Goal: Task Accomplishment & Management: Use online tool/utility

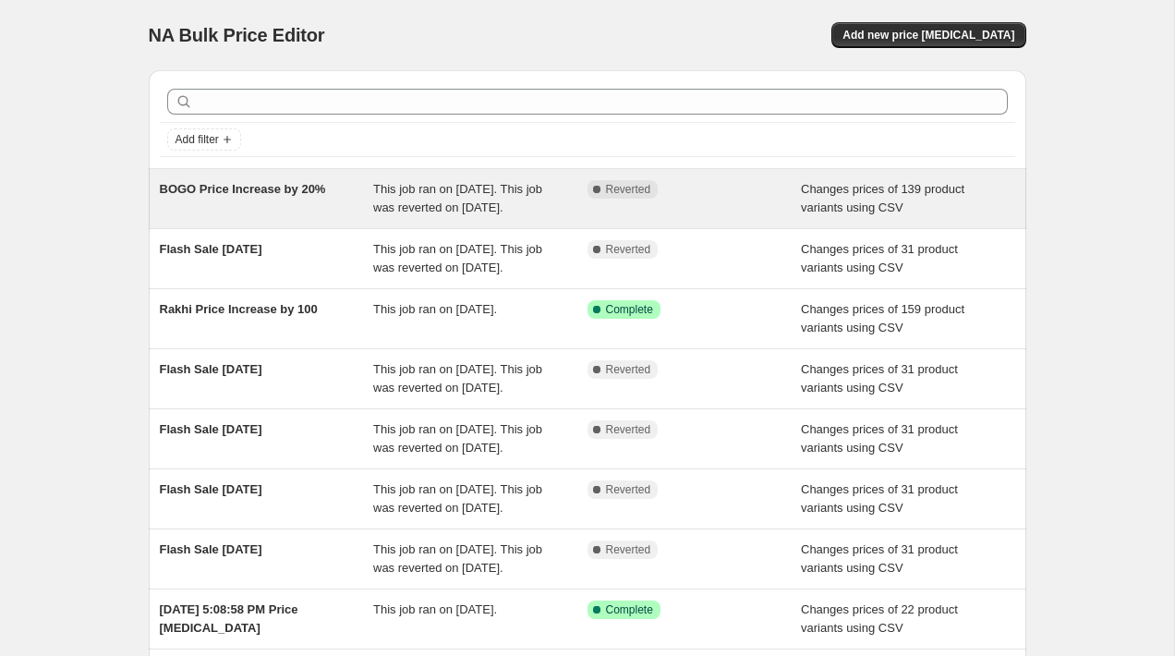
click at [266, 194] on span "BOGO Price Increase by 20%" at bounding box center [243, 189] width 166 height 14
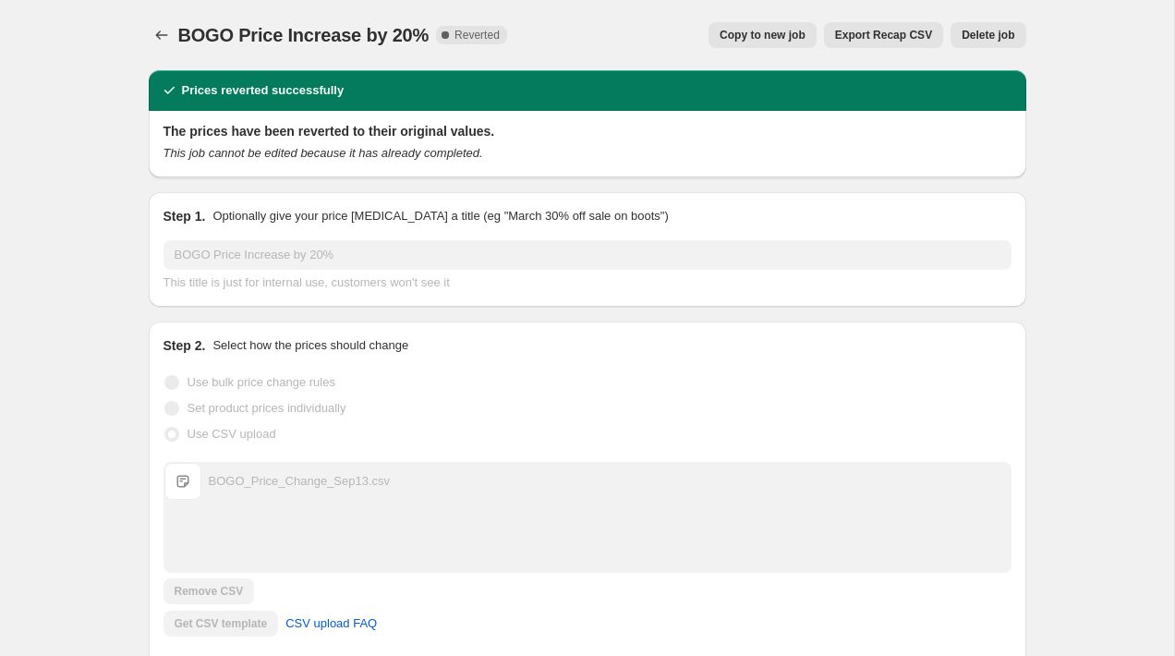
click at [789, 34] on span "Copy to new job" at bounding box center [762, 35] width 86 height 15
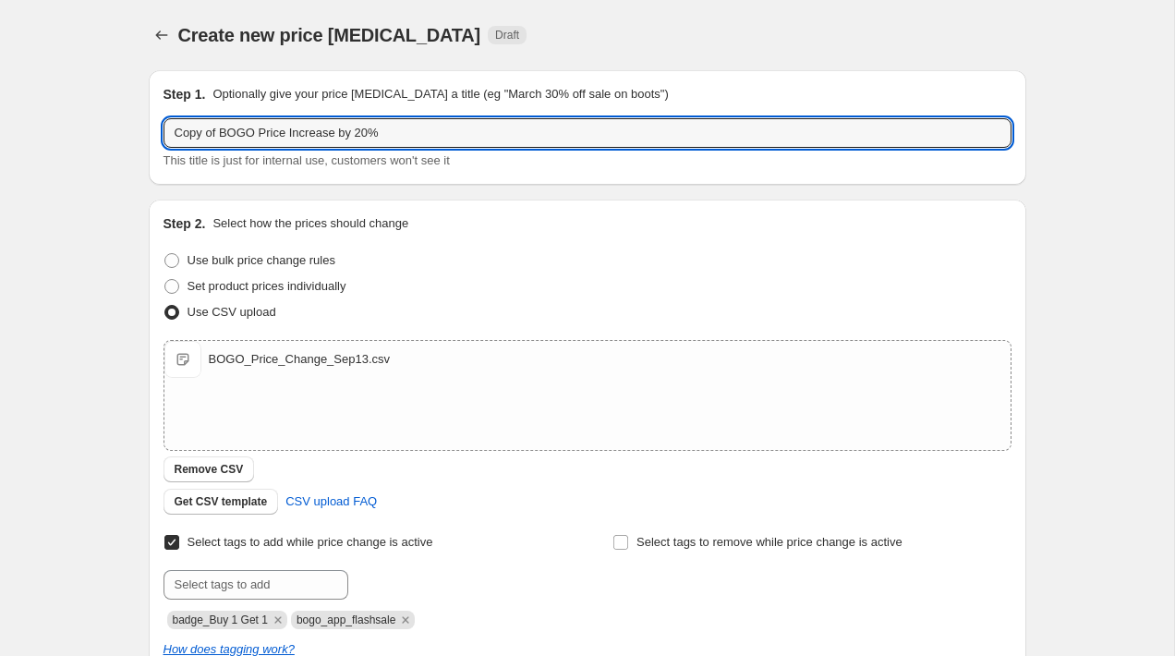
drag, startPoint x: 224, startPoint y: 137, endPoint x: 94, endPoint y: 135, distance: 130.2
click at [94, 135] on div "Create new price [MEDICAL_DATA]. This page is ready Create new price [MEDICAL_D…" at bounding box center [587, 479] width 1174 height 959
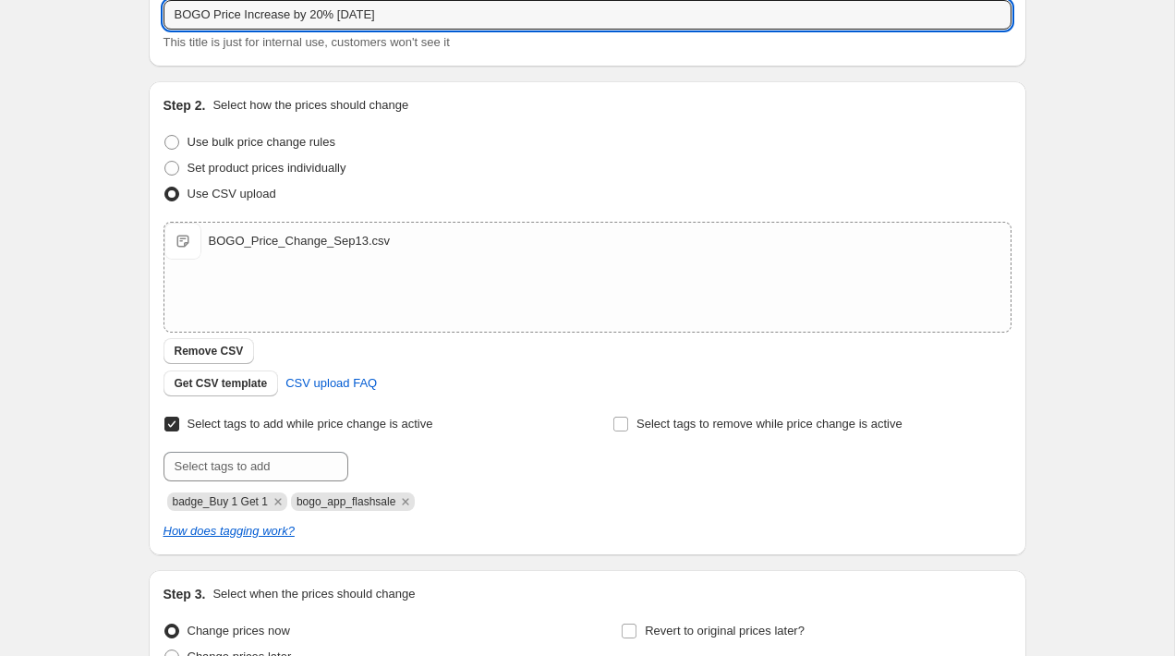
scroll to position [304, 0]
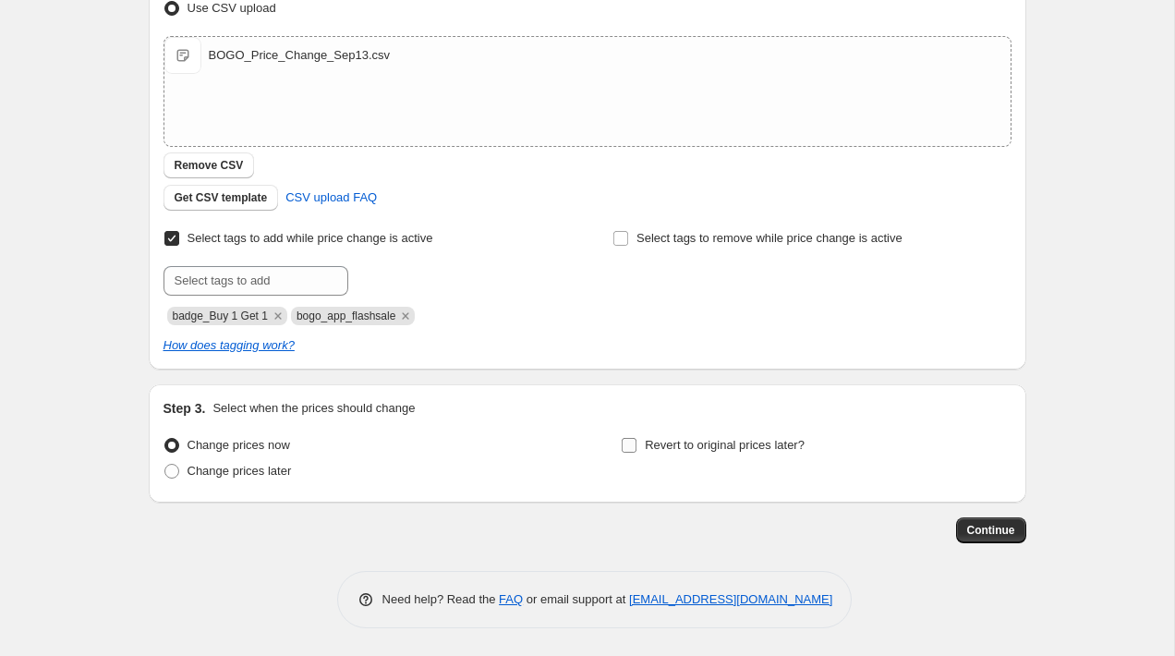
type input "BOGO Price Increase by 20% [DATE]"
click at [627, 443] on input "Revert to original prices later?" at bounding box center [629, 445] width 15 height 15
checkbox input "true"
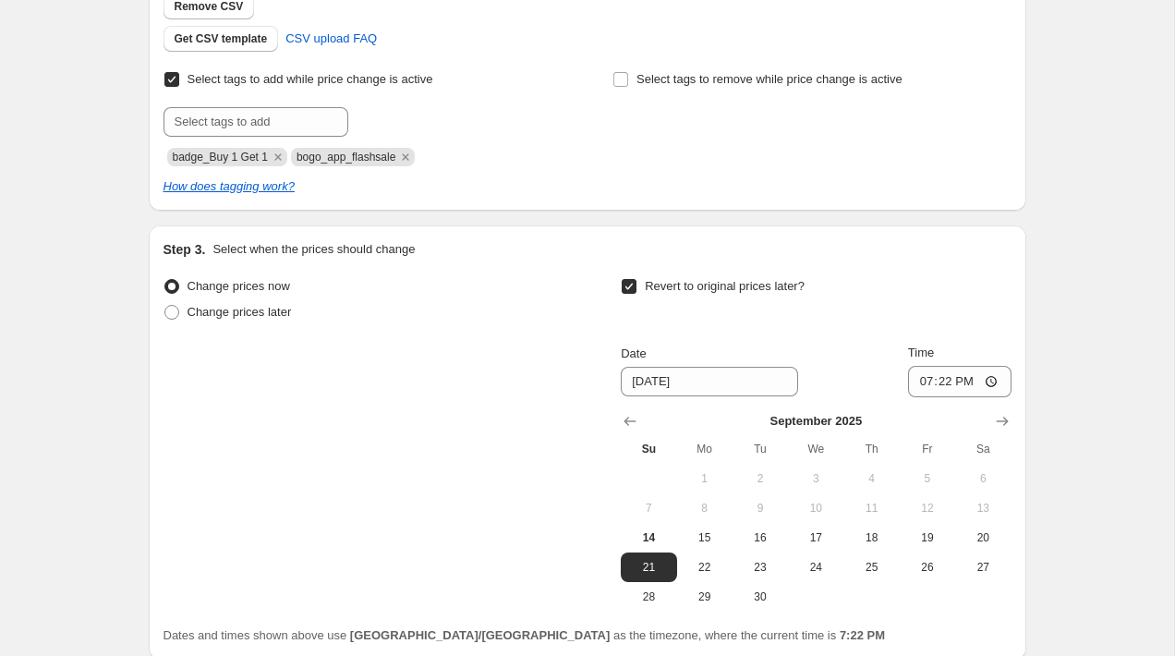
scroll to position [530, 0]
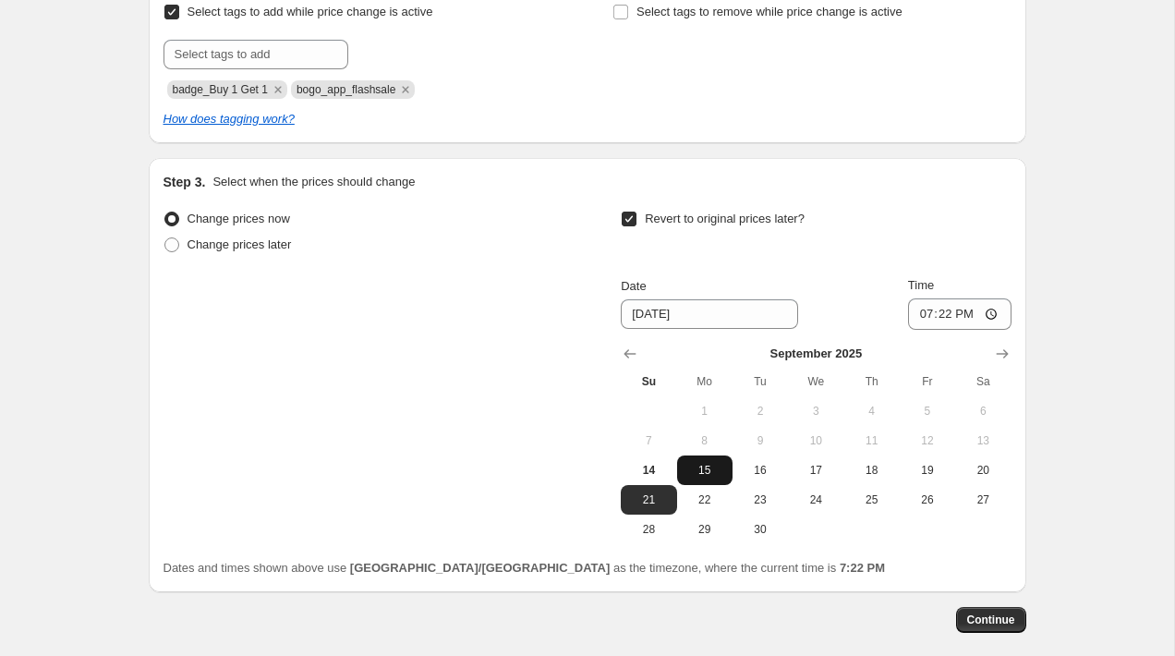
click at [691, 466] on span "15" at bounding box center [704, 470] width 41 height 15
type input "[DATE]"
click at [931, 312] on input "19:22" at bounding box center [959, 313] width 103 height 31
click at [966, 314] on input "19:22" at bounding box center [959, 313] width 103 height 31
click at [990, 313] on input "19:22" at bounding box center [959, 313] width 103 height 31
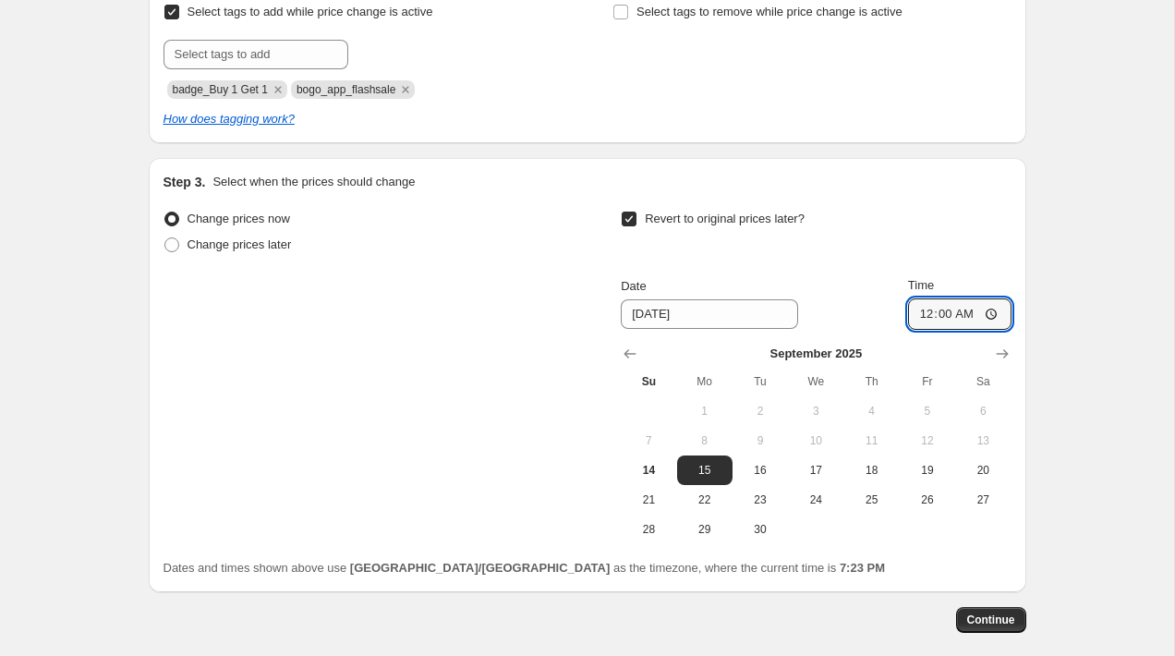
type input "00:00"
click at [1056, 281] on div "Create new price [MEDICAL_DATA]. This page is ready Create new price [MEDICAL_D…" at bounding box center [587, 107] width 1174 height 1275
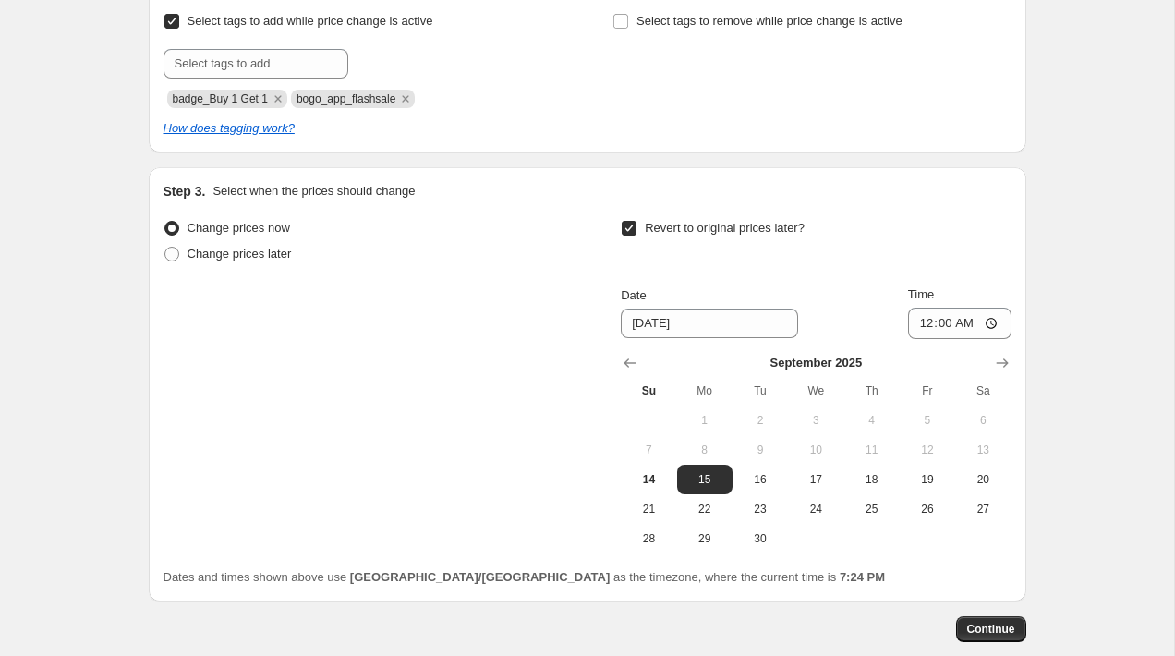
scroll to position [620, 0]
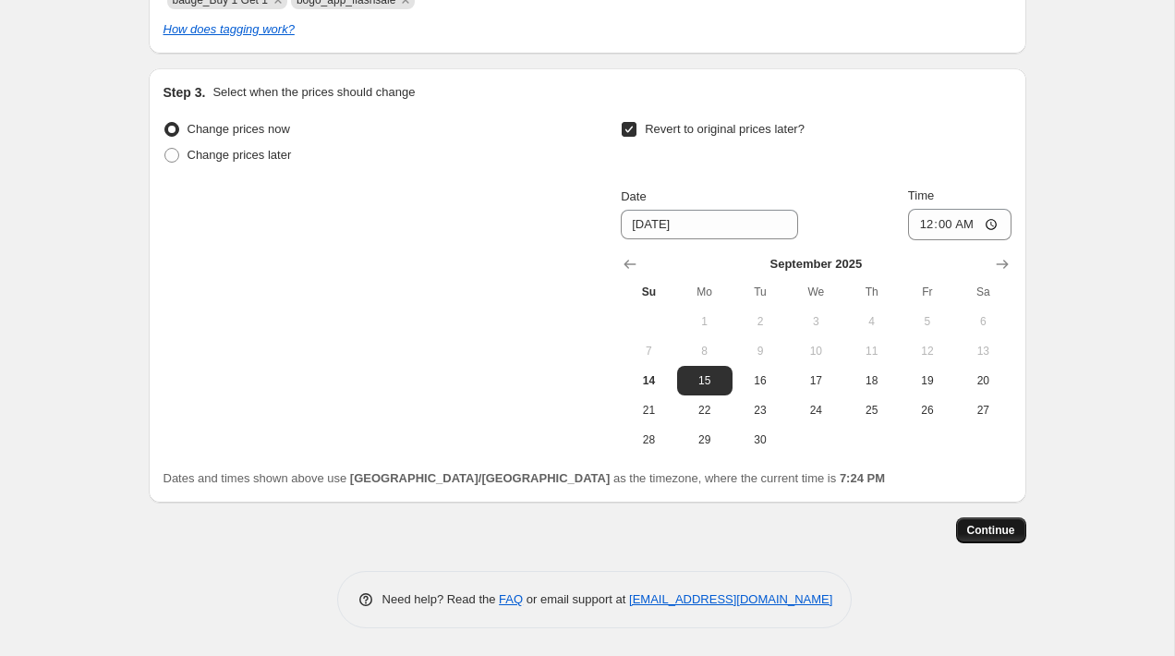
click at [968, 537] on span "Continue" at bounding box center [991, 530] width 48 height 15
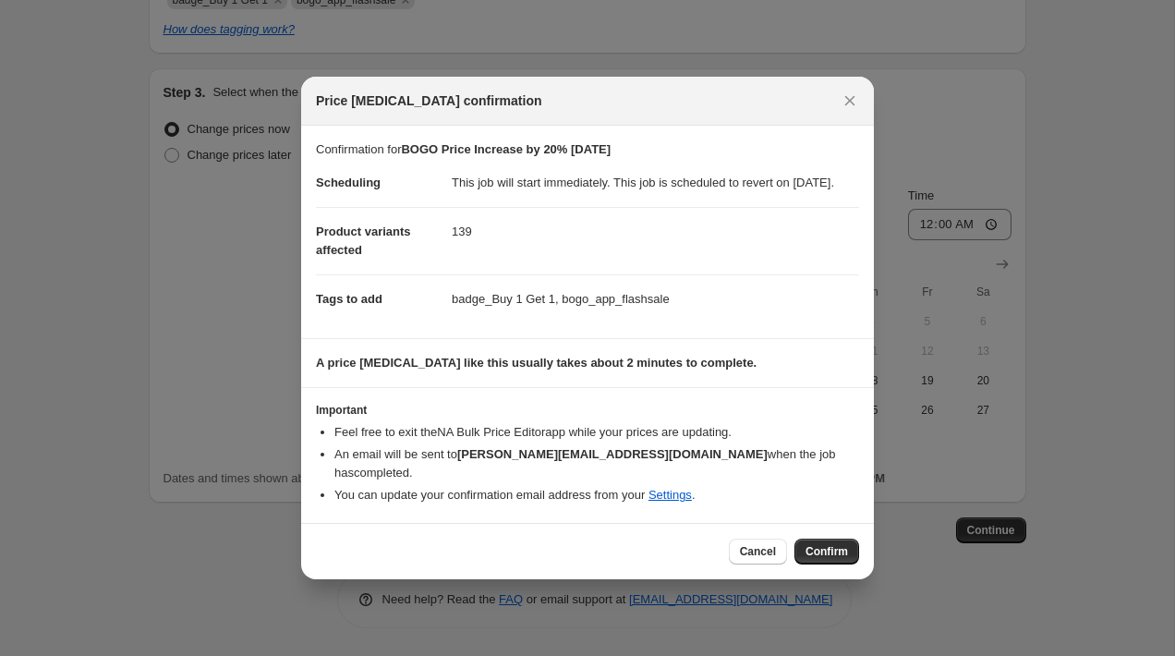
drag, startPoint x: 682, startPoint y: 110, endPoint x: 626, endPoint y: 217, distance: 120.6
click at [626, 218] on div "Price [MEDICAL_DATA] confirmation Confirmation for BOGO Price Increase by 20% […" at bounding box center [587, 328] width 573 height 502
click at [626, 207] on dd "This job will start immediately. This job is scheduled to revert on [DATE]." at bounding box center [655, 183] width 407 height 48
click at [845, 551] on span "Confirm" at bounding box center [826, 551] width 42 height 15
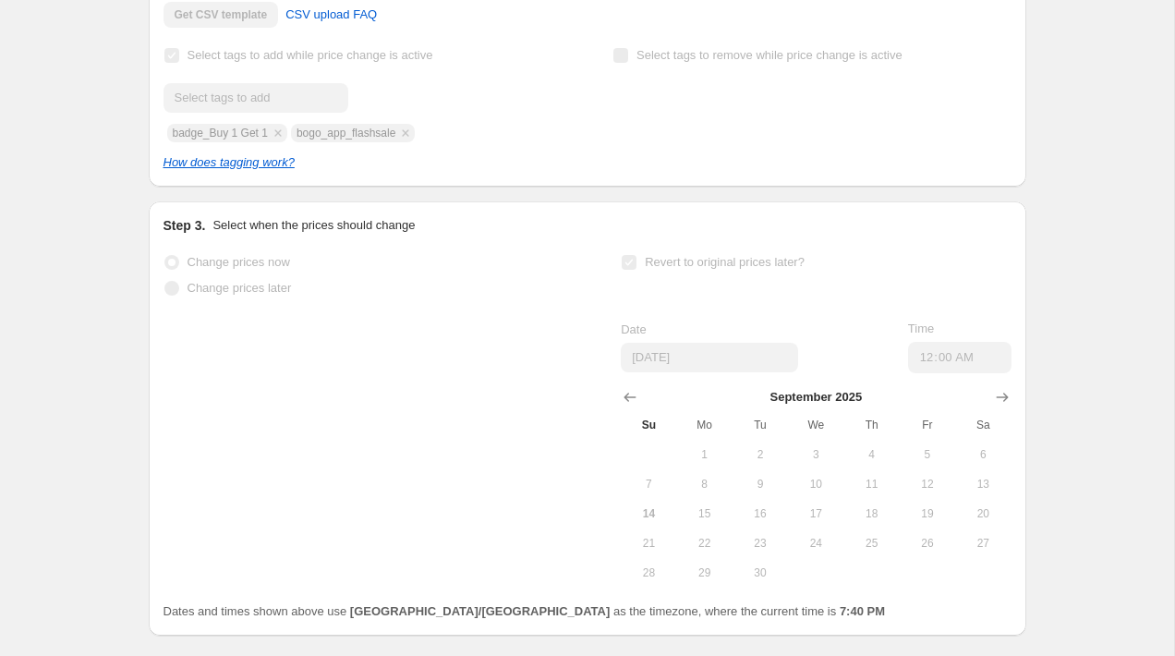
scroll to position [668, 0]
